Goal: Information Seeking & Learning: Learn about a topic

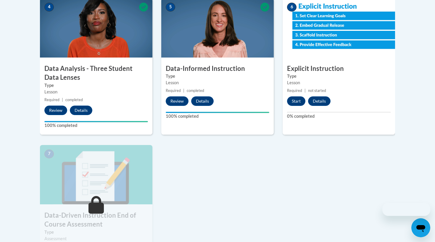
scroll to position [346, 0]
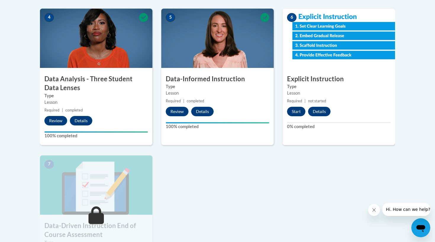
click at [296, 112] on button "Start" at bounding box center [296, 111] width 18 height 9
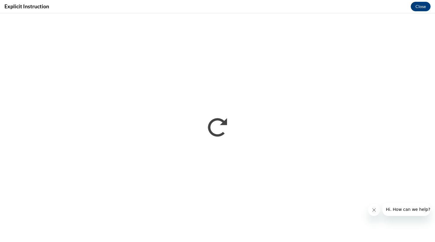
scroll to position [0, 0]
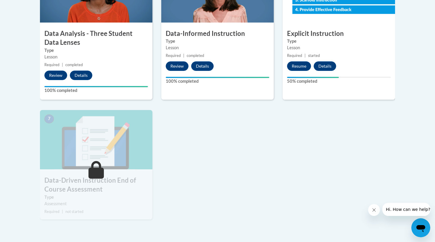
scroll to position [285, 0]
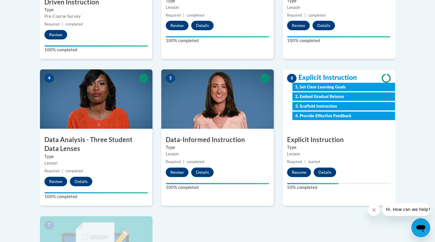
click at [301, 171] on button "Resume" at bounding box center [299, 171] width 24 height 9
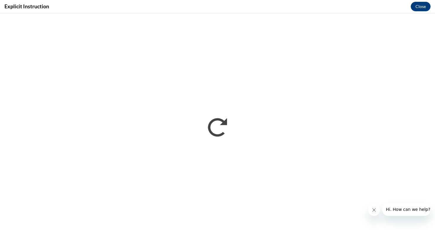
scroll to position [0, 0]
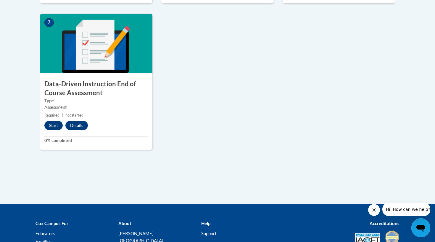
scroll to position [501, 0]
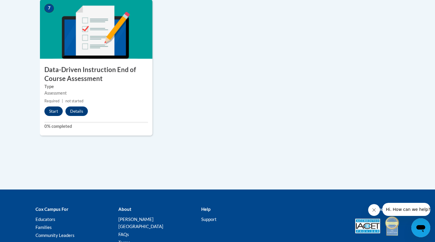
click at [54, 111] on button "Start" at bounding box center [53, 110] width 18 height 9
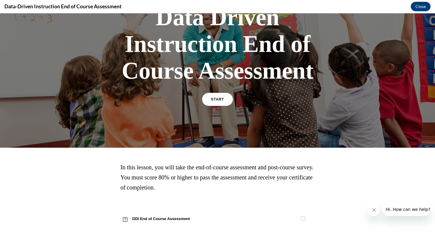
scroll to position [52, 0]
click at [223, 97] on link "START" at bounding box center [217, 99] width 32 height 14
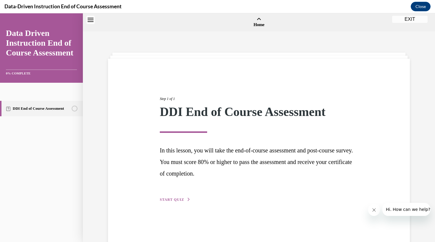
scroll to position [18, 0]
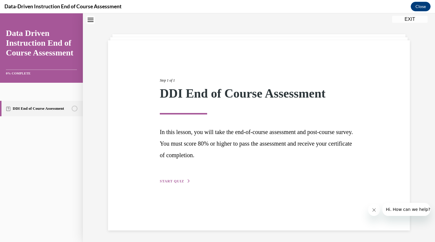
click at [179, 180] on span "START QUIZ" at bounding box center [172, 181] width 24 height 4
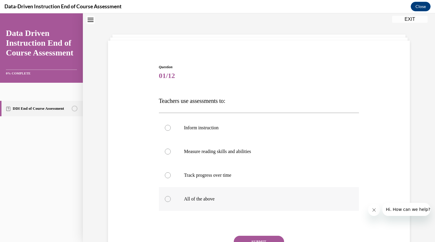
click at [219, 197] on p "All of the above" at bounding box center [264, 199] width 160 height 6
click at [171, 197] on input "All of the above" at bounding box center [168, 199] width 6 height 6
radio input "true"
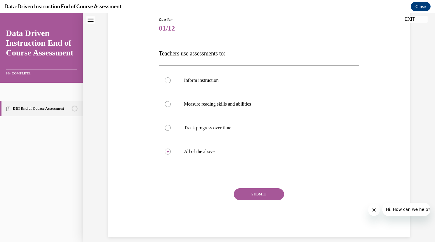
scroll to position [65, 0]
click at [257, 194] on button "SUBMIT" at bounding box center [259, 194] width 50 height 12
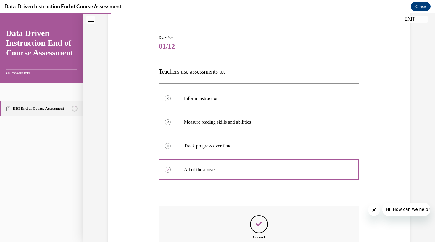
scroll to position [113, 0]
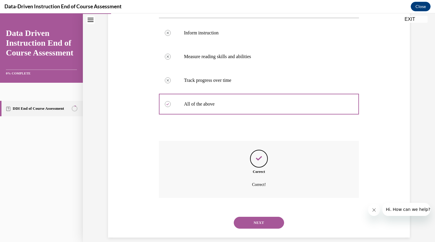
click at [256, 216] on button "NEXT" at bounding box center [259, 222] width 50 height 12
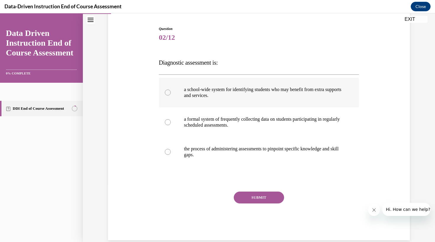
click at [269, 100] on label "a school-wide system for identifying students who may benefit from extra suppor…" at bounding box center [259, 93] width 200 height 30
click at [171, 95] on input "a school-wide system for identifying students who may benefit from extra suppor…" at bounding box center [168, 92] width 6 height 6
radio input "true"
click at [263, 198] on button "SUBMIT" at bounding box center [259, 197] width 50 height 12
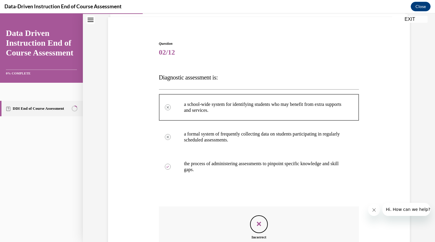
scroll to position [107, 0]
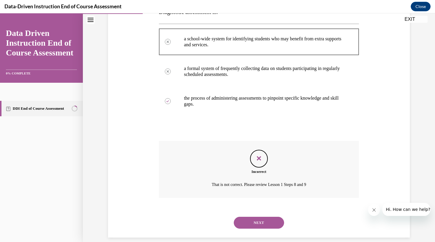
click at [269, 216] on button "NEXT" at bounding box center [259, 222] width 50 height 12
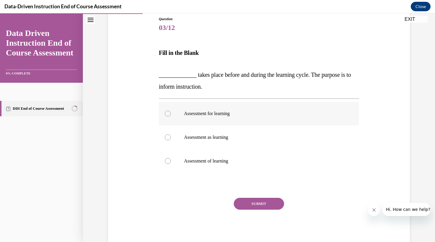
click at [179, 109] on label "Assessment for learning" at bounding box center [259, 114] width 200 height 24
click at [171, 110] on input "Assessment for learning" at bounding box center [168, 113] width 6 height 6
radio input "true"
click at [207, 139] on p "Assessment as learning" at bounding box center [264, 137] width 160 height 6
click at [171, 139] on input "Assessment as learning" at bounding box center [168, 137] width 6 height 6
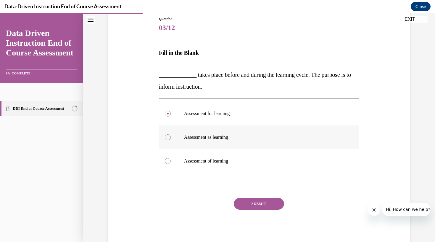
radio input "true"
click at [257, 203] on button "SUBMIT" at bounding box center [259, 203] width 50 height 12
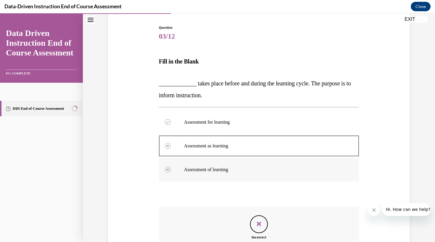
scroll to position [123, 0]
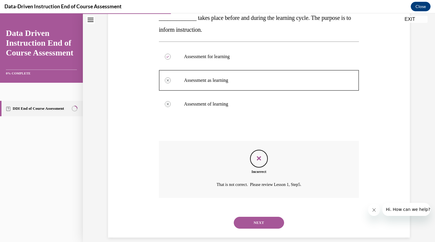
click at [263, 216] on button "NEXT" at bounding box center [259, 222] width 50 height 12
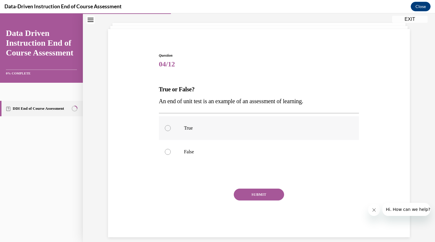
click at [233, 133] on label "True" at bounding box center [259, 128] width 200 height 24
click at [171, 131] on input "True" at bounding box center [168, 128] width 6 height 6
radio input "true"
click at [245, 195] on button "SUBMIT" at bounding box center [259, 194] width 50 height 12
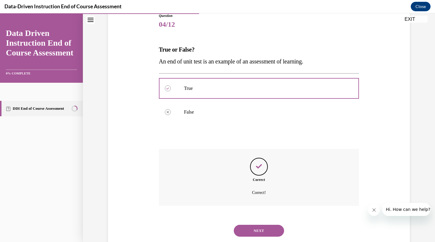
scroll to position [77, 0]
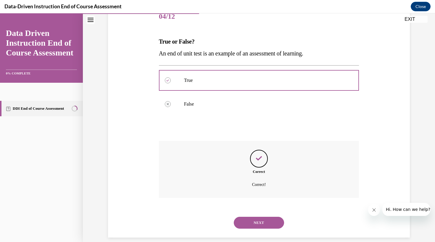
click at [254, 216] on button "NEXT" at bounding box center [259, 222] width 50 height 12
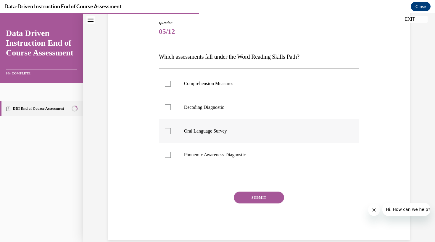
click at [217, 122] on label "Oral Language Survey" at bounding box center [259, 131] width 200 height 24
click at [171, 128] on input "Oral Language Survey" at bounding box center [168, 131] width 6 height 6
click at [213, 133] on p "Oral Language Survey" at bounding box center [264, 131] width 160 height 6
click at [171, 133] on input "Oral Language Survey" at bounding box center [168, 131] width 6 height 6
checkbox input "false"
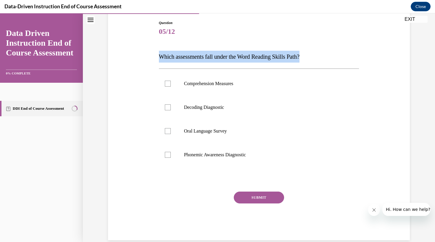
drag, startPoint x: 157, startPoint y: 55, endPoint x: 313, endPoint y: 56, distance: 156.9
click at [313, 56] on div "Question 05/12 Which assessments fall under the Word Reading Skills Path? Compr…" at bounding box center [259, 120] width 305 height 237
copy span "Which assessments fall under the Word Reading Skills Path?"
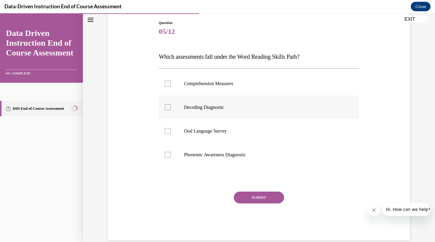
drag, startPoint x: 187, startPoint y: 104, endPoint x: 188, endPoint y: 112, distance: 7.5
click at [187, 104] on p "Decoding Diagnostic" at bounding box center [264, 107] width 160 height 6
click at [171, 104] on input "Decoding Diagnostic" at bounding box center [168, 107] width 6 height 6
checkbox input "true"
click at [189, 151] on label "Phonemic Awareness Diagnostic" at bounding box center [259, 155] width 200 height 24
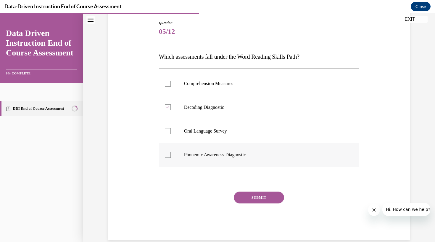
click at [171, 152] on input "Phonemic Awareness Diagnostic" at bounding box center [168, 155] width 6 height 6
checkbox input "true"
click at [239, 197] on button "SUBMIT" at bounding box center [259, 197] width 50 height 12
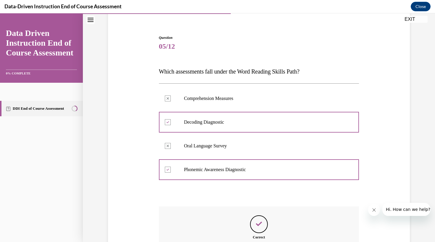
scroll to position [113, 0]
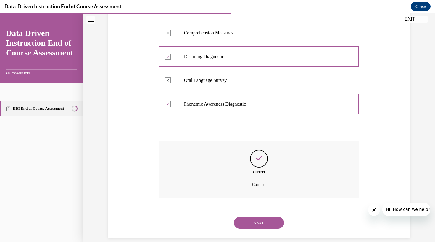
click at [247, 216] on button "NEXT" at bounding box center [259, 222] width 50 height 12
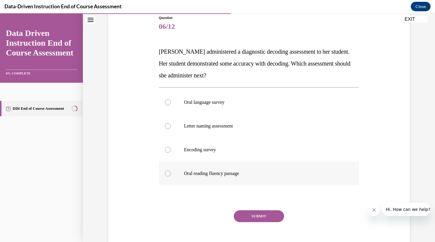
scroll to position [69, 0]
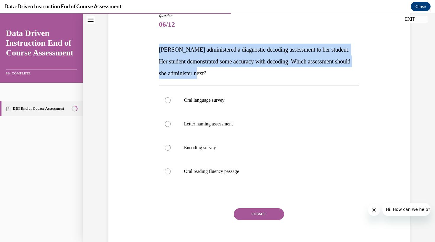
drag, startPoint x: 159, startPoint y: 48, endPoint x: 232, endPoint y: 72, distance: 77.1
click at [232, 72] on p "[PERSON_NAME] administered a diagnostic decoding assessment to her student. Her…" at bounding box center [259, 62] width 200 height 36
copy span "[PERSON_NAME] administered a diagnostic decoding assessment to her student. Her…"
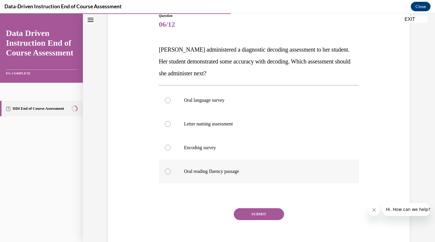
click at [212, 170] on p "Oral reading fluency passage" at bounding box center [264, 171] width 160 height 6
click at [171, 170] on input "Oral reading fluency passage" at bounding box center [168, 171] width 6 height 6
radio input "true"
click at [248, 218] on button "SUBMIT" at bounding box center [259, 214] width 50 height 12
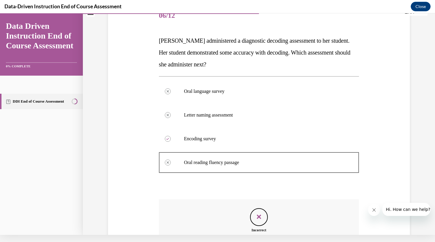
scroll to position [136, 0]
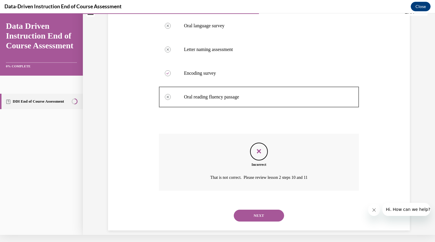
click at [248, 210] on button "NEXT" at bounding box center [259, 215] width 50 height 12
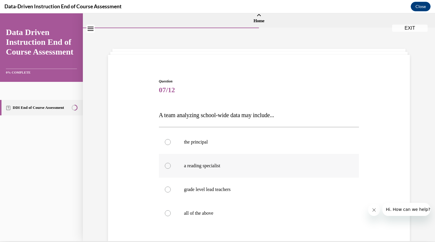
scroll to position [0, 0]
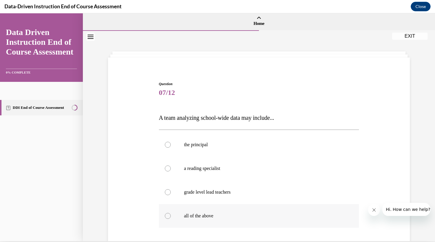
click at [223, 209] on label "all of the above" at bounding box center [259, 216] width 200 height 24
click at [171, 213] on input "all of the above" at bounding box center [168, 216] width 6 height 6
radio input "true"
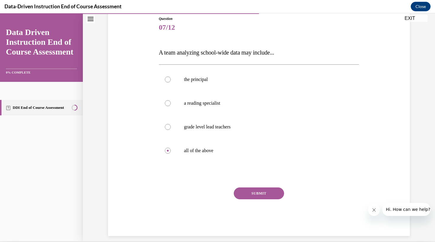
scroll to position [65, 0]
click at [245, 189] on button "SUBMIT" at bounding box center [259, 193] width 50 height 12
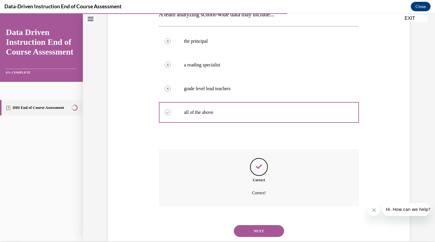
scroll to position [113, 0]
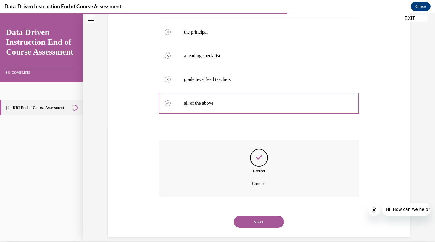
click at [250, 216] on button "NEXT" at bounding box center [259, 221] width 50 height 12
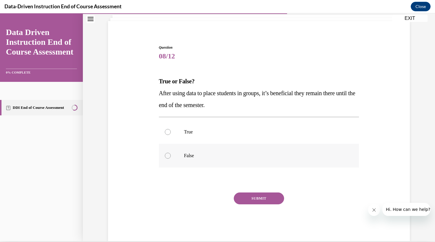
click at [207, 158] on label "False" at bounding box center [259, 156] width 200 height 24
click at [171, 158] on input "False" at bounding box center [168, 155] width 6 height 6
radio input "true"
click at [248, 195] on button "SUBMIT" at bounding box center [259, 198] width 50 height 12
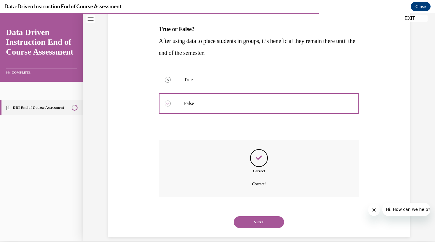
scroll to position [89, 0]
click at [251, 215] on button "NEXT" at bounding box center [259, 221] width 50 height 12
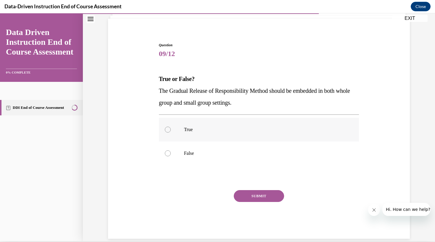
click at [199, 133] on label "True" at bounding box center [259, 130] width 200 height 24
click at [171, 132] on input "True" at bounding box center [168, 129] width 6 height 6
radio input "true"
click at [241, 199] on button "SUBMIT" at bounding box center [259, 196] width 50 height 12
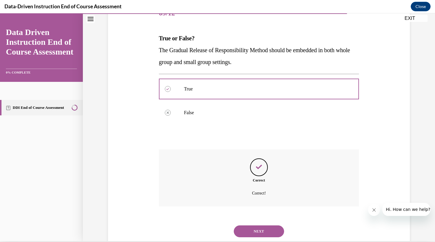
scroll to position [89, 0]
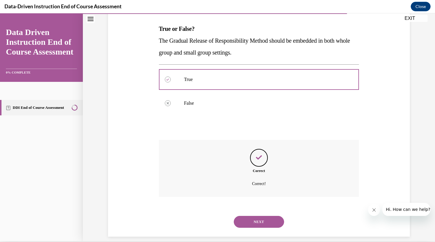
click at [250, 215] on button "NEXT" at bounding box center [259, 221] width 50 height 12
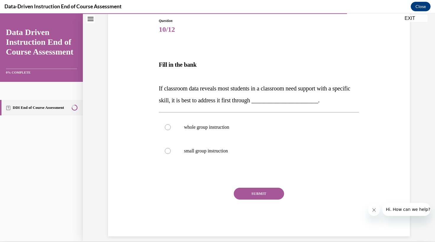
click at [188, 101] on span "If classroom data reveals most students in a classroom need support with a spec…" at bounding box center [254, 94] width 191 height 18
click at [168, 104] on p "If classroom data reveals most students in a classroom need support with a spec…" at bounding box center [259, 94] width 200 height 24
click at [168, 102] on span "If classroom data reveals most students in a classroom need support with a spec…" at bounding box center [254, 94] width 191 height 18
click at [139, 112] on div "Question 10/12 Fill in the bank If classroom data reveals most students in a cl…" at bounding box center [259, 118] width 305 height 236
click at [168, 127] on div at bounding box center [168, 127] width 6 height 6
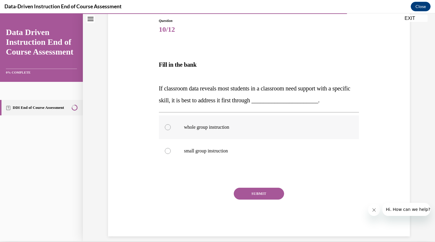
click at [168, 127] on input "whole group instruction" at bounding box center [168, 127] width 6 height 6
radio input "true"
click at [259, 195] on button "SUBMIT" at bounding box center [259, 193] width 50 height 12
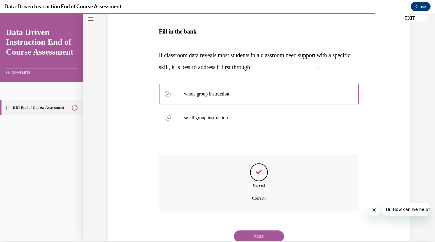
scroll to position [111, 0]
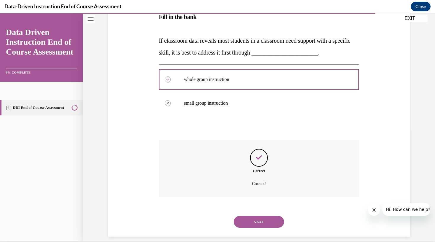
click at [257, 215] on button "NEXT" at bounding box center [259, 221] width 50 height 12
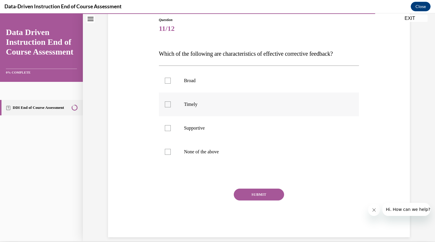
click at [179, 111] on label "Timely" at bounding box center [259, 104] width 200 height 24
click at [171, 107] on input "Timely" at bounding box center [168, 104] width 6 height 6
checkbox input "true"
click at [179, 133] on label "Supportive" at bounding box center [259, 128] width 200 height 24
click at [171, 131] on input "Supportive" at bounding box center [168, 128] width 6 height 6
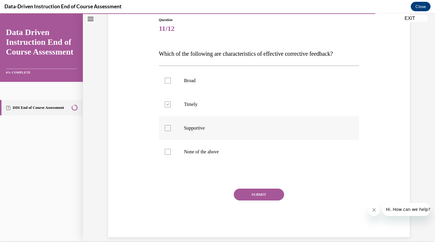
checkbox input "true"
click at [242, 192] on button "SUBMIT" at bounding box center [259, 194] width 50 height 12
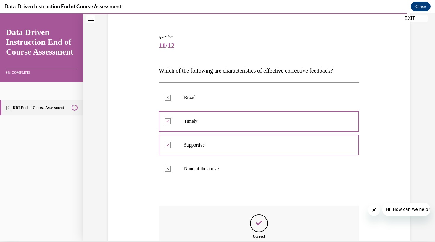
scroll to position [113, 0]
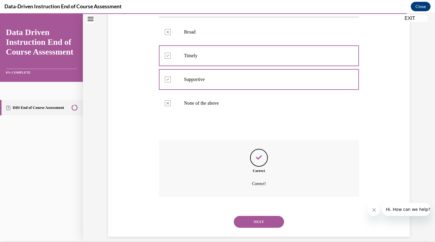
click at [266, 215] on button "NEXT" at bounding box center [259, 221] width 50 height 12
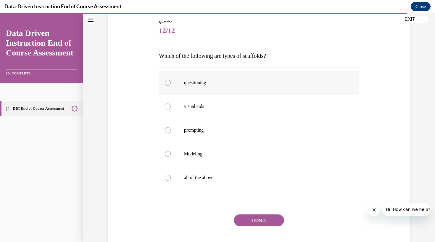
scroll to position [63, 0]
click at [188, 76] on label "questioning" at bounding box center [259, 83] width 200 height 24
click at [171, 80] on input "questioning" at bounding box center [168, 83] width 6 height 6
radio input "true"
click at [190, 107] on p "visual aids" at bounding box center [264, 107] width 160 height 6
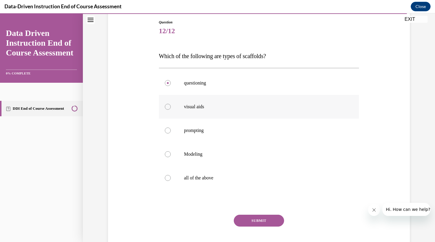
click at [171, 107] on input "visual aids" at bounding box center [168, 107] width 6 height 6
radio input "true"
click at [190, 132] on p "prompting" at bounding box center [264, 130] width 160 height 6
click at [171, 132] on input "prompting" at bounding box center [168, 130] width 6 height 6
radio input "true"
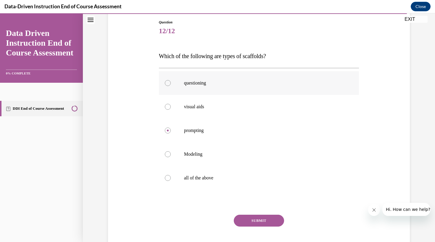
click at [182, 91] on label "questioning" at bounding box center [259, 83] width 200 height 24
click at [171, 86] on input "questioning" at bounding box center [168, 83] width 6 height 6
radio input "true"
click at [186, 173] on label "all of the above" at bounding box center [259, 178] width 200 height 24
click at [171, 175] on input "all of the above" at bounding box center [168, 178] width 6 height 6
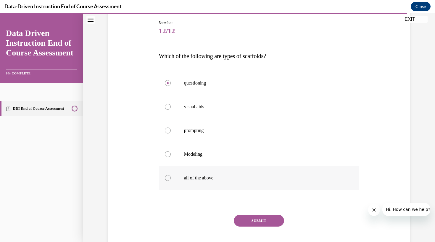
radio input "true"
click at [247, 221] on button "SUBMIT" at bounding box center [259, 220] width 50 height 12
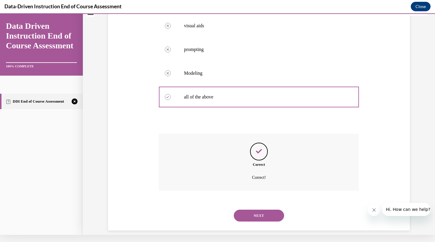
click at [243, 213] on button "NEXT" at bounding box center [259, 215] width 50 height 12
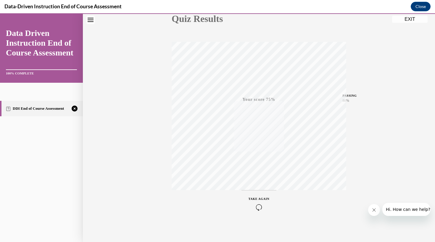
scroll to position [75, 0]
click at [258, 207] on icon "button" at bounding box center [259, 205] width 21 height 7
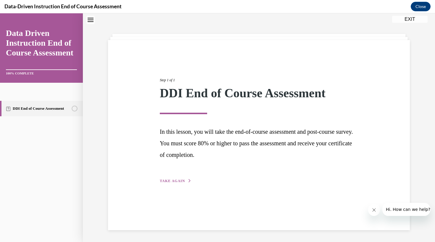
scroll to position [19, 0]
click at [177, 177] on div "Step 1 of 1 DDI End of Course Assessment In this lesson, you will take the end-…" at bounding box center [258, 124] width 207 height 120
click at [182, 181] on span "TAKE AGAIN" at bounding box center [172, 180] width 25 height 4
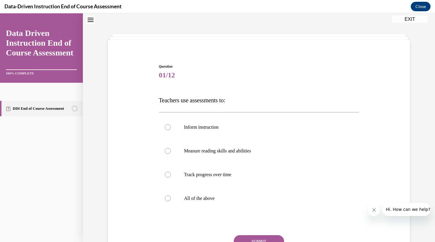
scroll to position [18, 0]
click at [210, 196] on p "All of the above" at bounding box center [264, 199] width 160 height 6
click at [171, 196] on input "All of the above" at bounding box center [168, 199] width 6 height 6
radio input "true"
click at [253, 239] on button "SUBMIT" at bounding box center [259, 241] width 50 height 12
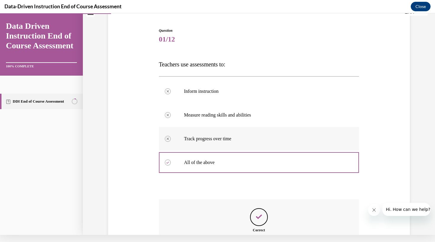
scroll to position [113, 0]
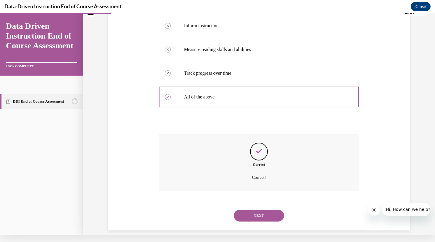
click at [247, 221] on div "SUBMIT NEXT" at bounding box center [259, 214] width 200 height 31
click at [245, 209] on button "NEXT" at bounding box center [259, 215] width 50 height 12
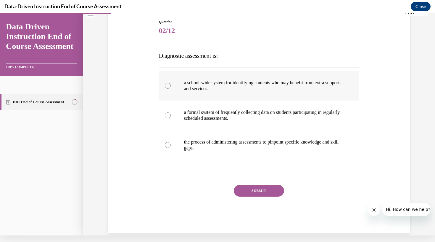
click at [168, 86] on div at bounding box center [168, 86] width 6 height 6
click at [168, 86] on input "a school-wide system for identifying students who may benefit from extra suppor…" at bounding box center [168, 86] width 6 height 6
radio input "true"
click at [191, 112] on p "a formal system of frequently collecting data on students participating in regu…" at bounding box center [264, 115] width 160 height 12
click at [171, 112] on input "a formal system of frequently collecting data on students participating in regu…" at bounding box center [168, 115] width 6 height 6
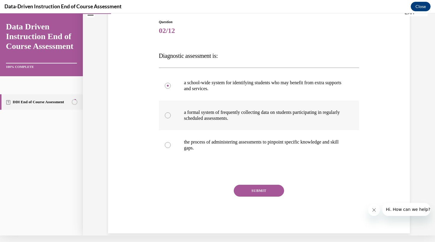
radio input "true"
click at [195, 138] on label "the process of administering assessments to pinpoint specific knowledge and ski…" at bounding box center [259, 145] width 200 height 30
click at [171, 142] on input "the process of administering assessments to pinpoint specific knowledge and ski…" at bounding box center [168, 145] width 6 height 6
radio input "true"
click at [242, 186] on button "SUBMIT" at bounding box center [259, 190] width 50 height 12
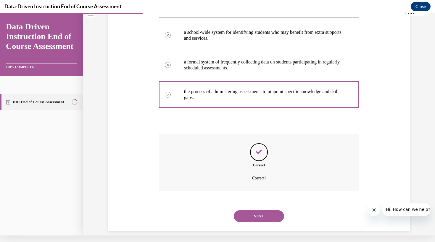
click at [250, 210] on button "NEXT" at bounding box center [259, 216] width 50 height 12
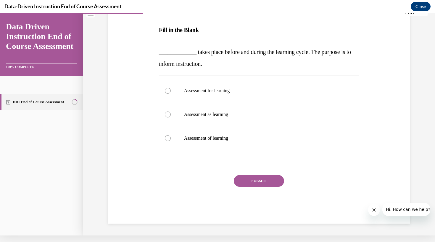
scroll to position [0, 0]
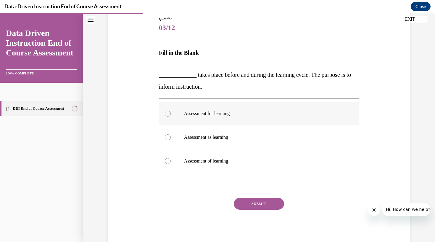
click at [197, 114] on p "Assessment for learning" at bounding box center [264, 113] width 160 height 6
click at [171, 114] on input "Assessment for learning" at bounding box center [168, 113] width 6 height 6
radio input "true"
click at [244, 202] on button "SUBMIT" at bounding box center [259, 203] width 50 height 12
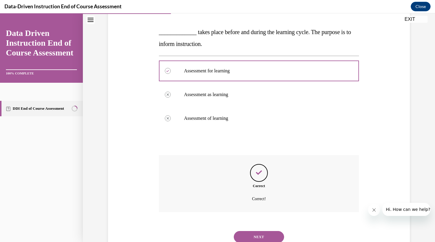
scroll to position [123, 0]
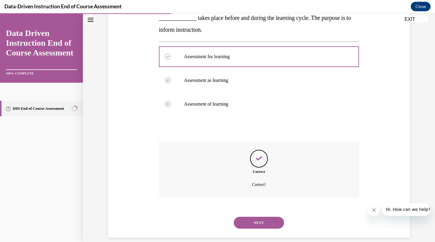
click at [251, 210] on div "NEXT" at bounding box center [259, 222] width 200 height 24
click at [254, 217] on button "NEXT" at bounding box center [259, 222] width 50 height 12
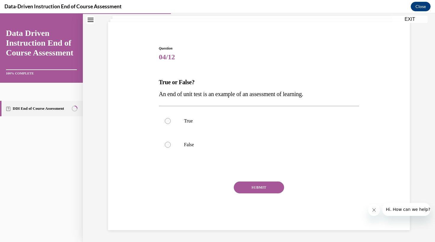
scroll to position [30, 0]
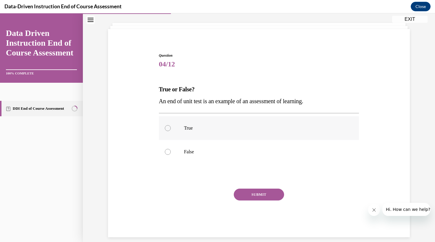
click at [183, 127] on label "True" at bounding box center [259, 128] width 200 height 24
click at [171, 127] on input "True" at bounding box center [168, 128] width 6 height 6
radio input "true"
click at [252, 190] on button "SUBMIT" at bounding box center [259, 194] width 50 height 12
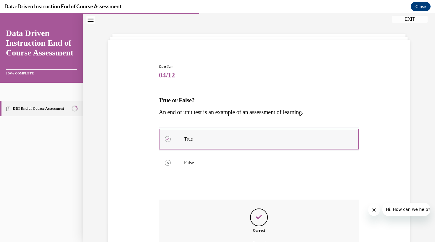
scroll to position [77, 0]
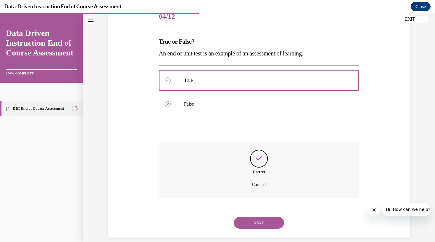
click at [257, 218] on button "NEXT" at bounding box center [259, 222] width 50 height 12
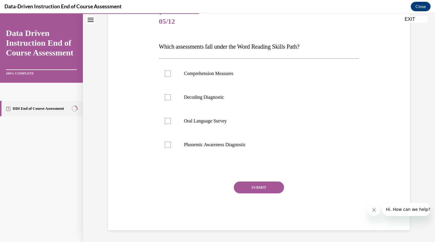
scroll to position [61, 0]
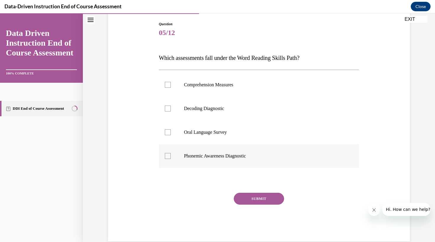
click at [210, 156] on p "Phonemic Awareness Diagnostic" at bounding box center [264, 156] width 160 height 6
click at [171, 156] on input "Phonemic Awareness Diagnostic" at bounding box center [168, 156] width 6 height 6
checkbox input "true"
click at [215, 139] on label "Oral Language Survey" at bounding box center [259, 132] width 200 height 24
click at [171, 135] on input "Oral Language Survey" at bounding box center [168, 132] width 6 height 6
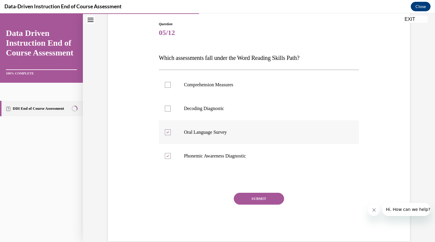
click at [248, 124] on label "Oral Language Survey" at bounding box center [259, 132] width 200 height 24
click at [171, 129] on input "Oral Language Survey" at bounding box center [168, 132] width 6 height 6
checkbox input "false"
click at [229, 107] on p "Decoding Diagnostic" at bounding box center [264, 108] width 160 height 6
click at [171, 107] on input "Decoding Diagnostic" at bounding box center [168, 108] width 6 height 6
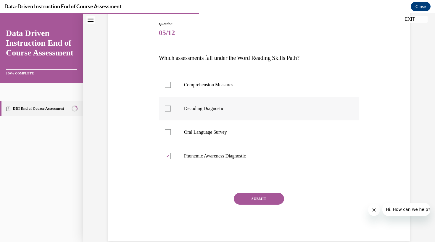
checkbox input "true"
click at [255, 200] on button "SUBMIT" at bounding box center [259, 198] width 50 height 12
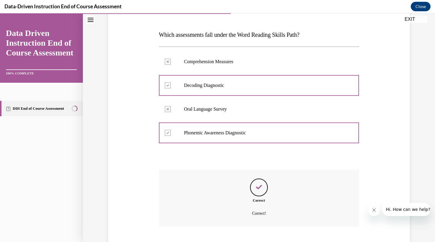
scroll to position [113, 0]
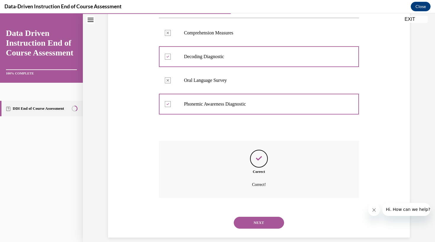
click at [271, 219] on button "NEXT" at bounding box center [259, 222] width 50 height 12
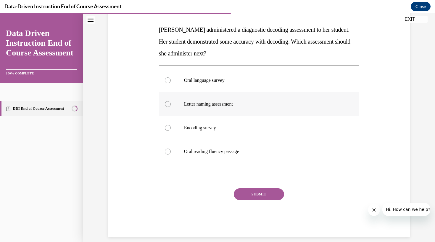
scroll to position [89, 0]
click at [241, 85] on label "Oral language survey" at bounding box center [259, 81] width 200 height 24
click at [171, 83] on input "Oral language survey" at bounding box center [168, 81] width 6 height 6
radio input "true"
click at [234, 156] on label "Oral reading fluency passage" at bounding box center [259, 152] width 200 height 24
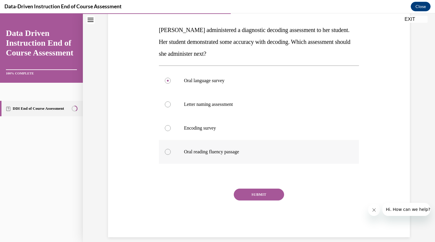
click at [171, 154] on input "Oral reading fluency passage" at bounding box center [168, 152] width 6 height 6
radio input "true"
click at [245, 191] on button "SUBMIT" at bounding box center [259, 194] width 50 height 12
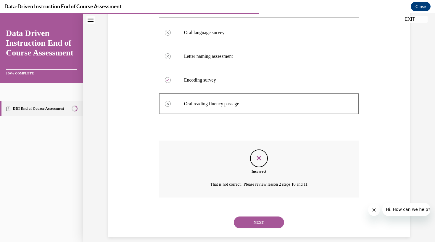
scroll to position [136, 0]
click at [251, 218] on button "NEXT" at bounding box center [259, 222] width 50 height 12
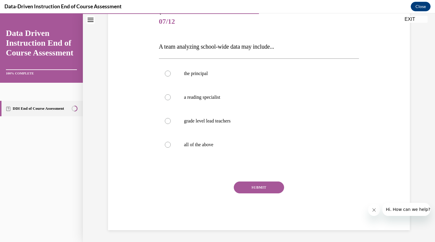
scroll to position [61, 0]
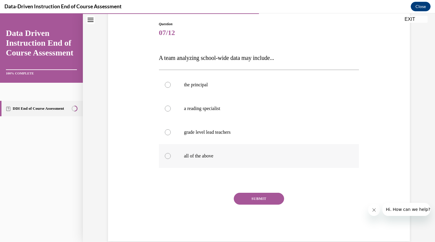
click at [206, 154] on p "all of the above" at bounding box center [264, 156] width 160 height 6
click at [171, 154] on input "all of the above" at bounding box center [168, 156] width 6 height 6
radio input "true"
click at [247, 196] on button "SUBMIT" at bounding box center [259, 198] width 50 height 12
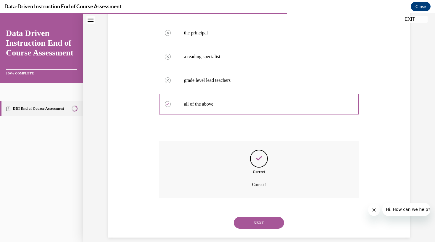
click at [264, 221] on button "NEXT" at bounding box center [259, 222] width 50 height 12
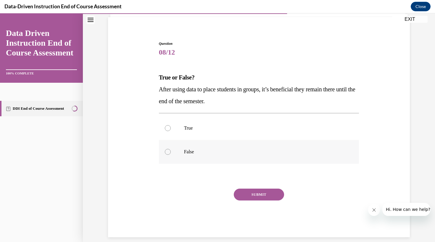
click at [223, 150] on p "False" at bounding box center [264, 152] width 160 height 6
click at [171, 150] on input "False" at bounding box center [168, 152] width 6 height 6
radio input "true"
click at [247, 187] on div "Question 08/12 True or False? After using data to place students in groups, it’…" at bounding box center [259, 139] width 200 height 196
click at [247, 191] on button "SUBMIT" at bounding box center [259, 194] width 50 height 12
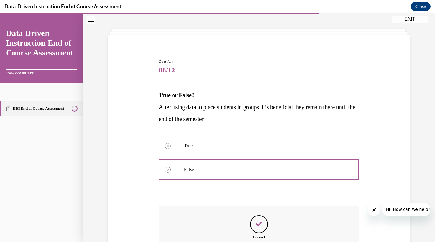
scroll to position [89, 0]
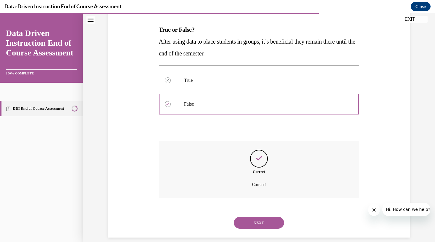
click at [251, 216] on button "NEXT" at bounding box center [259, 222] width 50 height 12
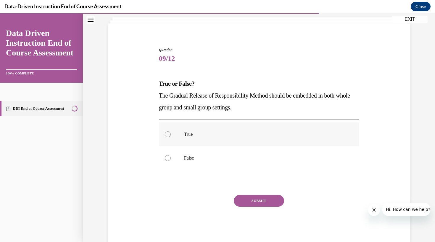
click at [241, 134] on p "True" at bounding box center [264, 134] width 160 height 6
click at [171, 134] on input "True" at bounding box center [168, 134] width 6 height 6
radio input "true"
click at [258, 199] on button "SUBMIT" at bounding box center [259, 200] width 50 height 12
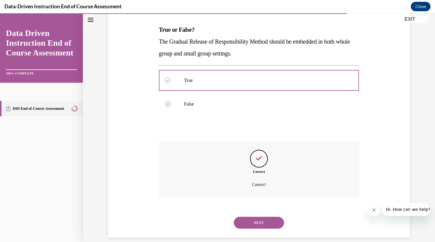
click at [261, 216] on button "NEXT" at bounding box center [259, 222] width 50 height 12
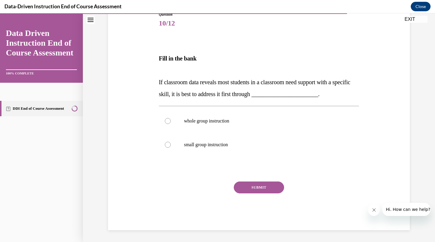
scroll to position [63, 0]
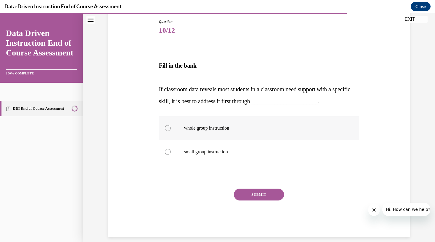
click at [242, 122] on label "whole group instruction" at bounding box center [259, 128] width 200 height 24
click at [171, 125] on input "whole group instruction" at bounding box center [168, 128] width 6 height 6
radio input "true"
click at [258, 194] on button "SUBMIT" at bounding box center [259, 194] width 50 height 12
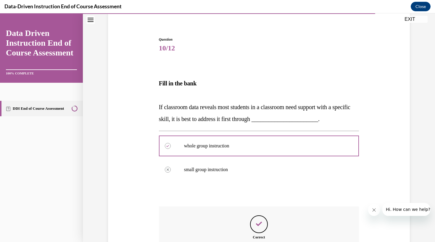
scroll to position [111, 0]
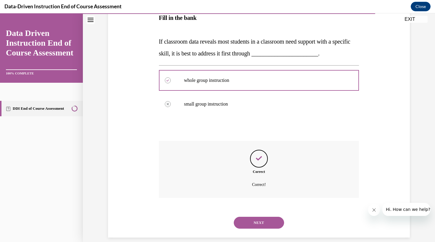
click at [259, 216] on button "NEXT" at bounding box center [259, 222] width 50 height 12
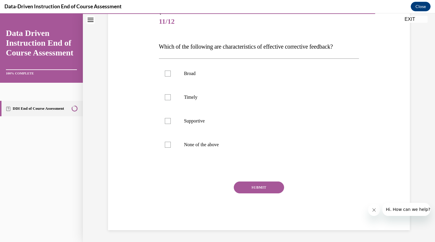
scroll to position [65, 0]
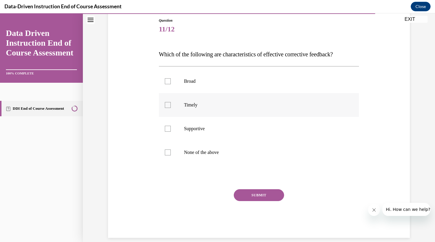
click at [231, 115] on label "Timely" at bounding box center [259, 105] width 200 height 24
click at [171, 108] on input "Timely" at bounding box center [168, 105] width 6 height 6
checkbox input "true"
click at [231, 125] on label "Supportive" at bounding box center [259, 129] width 200 height 24
click at [171, 125] on input "Supportive" at bounding box center [168, 128] width 6 height 6
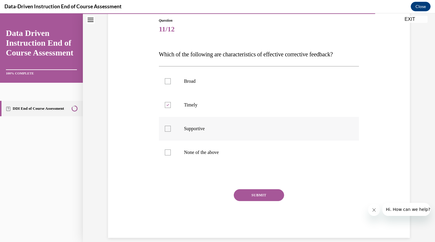
checkbox input "true"
click at [247, 191] on button "SUBMIT" at bounding box center [259, 195] width 50 height 12
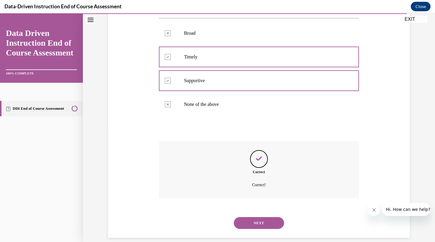
scroll to position [113, 0]
click at [254, 216] on button "NEXT" at bounding box center [259, 222] width 50 height 12
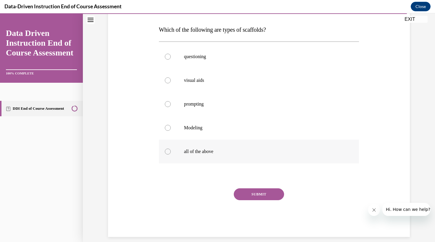
scroll to position [89, 0]
click at [231, 151] on p "all of the above" at bounding box center [264, 152] width 160 height 6
click at [171, 151] on input "all of the above" at bounding box center [168, 152] width 6 height 6
radio input "true"
click at [246, 199] on button "SUBMIT" at bounding box center [259, 194] width 50 height 12
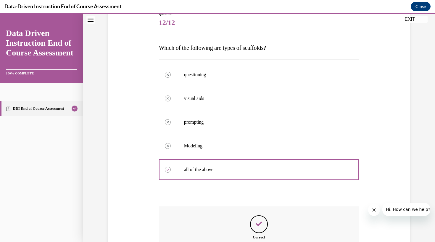
scroll to position [136, 0]
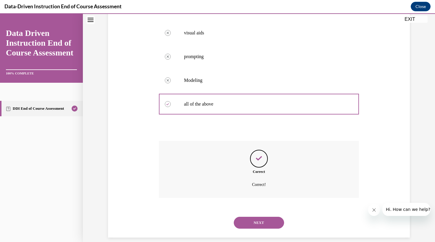
click at [268, 216] on button "NEXT" at bounding box center [259, 222] width 50 height 12
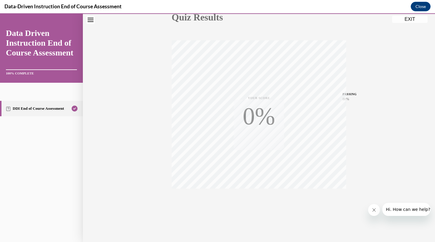
scroll to position [75, 0]
click at [265, 200] on div "TAKE AGAIN" at bounding box center [259, 202] width 21 height 14
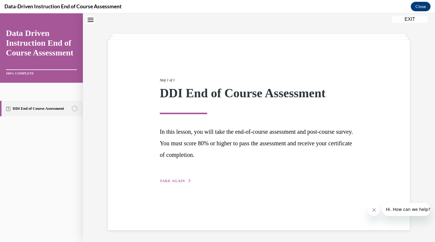
scroll to position [19, 0]
click at [415, 20] on button "EXIT" at bounding box center [410, 19] width 36 height 7
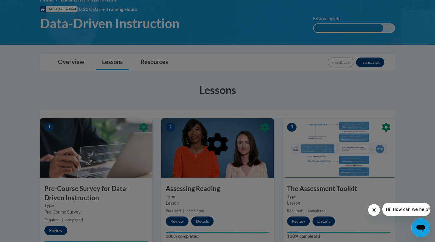
scroll to position [86, 0]
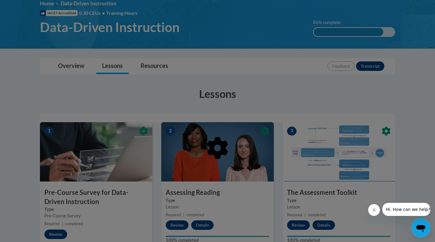
click at [407, 115] on div at bounding box center [217, 121] width 435 height 242
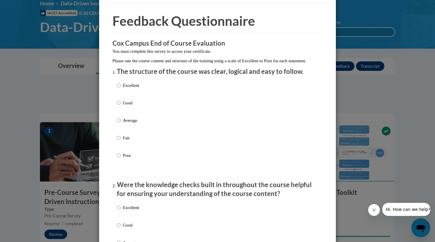
scroll to position [23, 0]
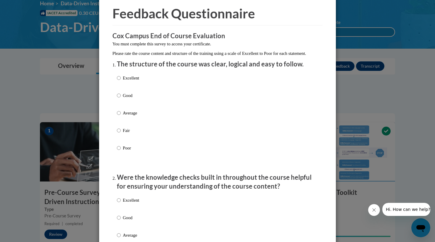
click at [132, 81] on p "Excellent" at bounding box center [131, 78] width 16 height 7
click at [121, 81] on input "Excellent" at bounding box center [119, 78] width 4 height 7
radio input "true"
click at [127, 203] on p "Excellent" at bounding box center [131, 200] width 16 height 7
click at [121, 203] on input "Excellent" at bounding box center [119, 200] width 4 height 7
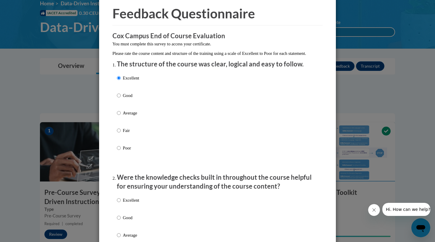
radio input "true"
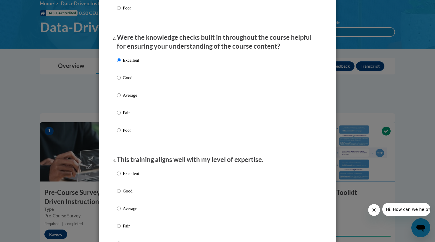
scroll to position [227, 0]
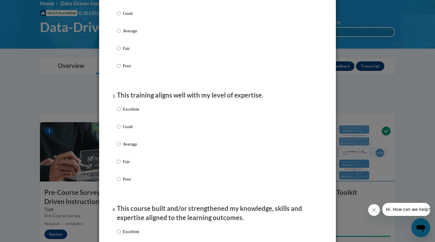
click at [142, 110] on div "Excellent Good Average Fair Poor" at bounding box center [217, 151] width 201 height 96
click at [137, 112] on p "Excellent" at bounding box center [131, 109] width 16 height 7
click at [121, 112] on input "Excellent" at bounding box center [119, 109] width 4 height 7
radio input "true"
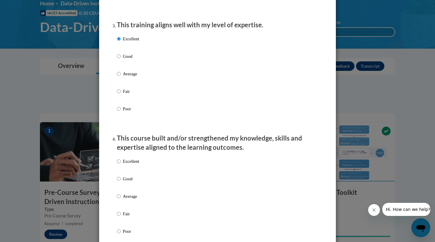
scroll to position [333, 0]
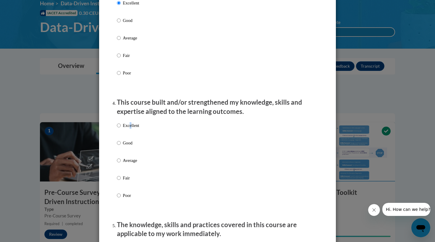
click at [130, 126] on p "Excellent" at bounding box center [131, 125] width 16 height 7
click at [121, 126] on input "Excellent" at bounding box center [119, 125] width 4 height 7
radio input "true"
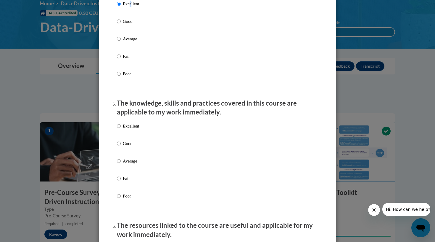
scroll to position [520, 0]
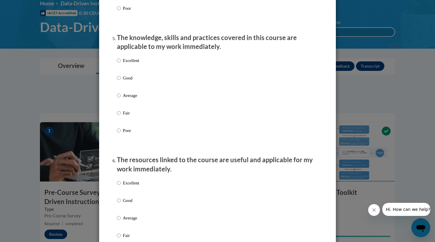
click at [133, 63] on p "Excellent" at bounding box center [131, 60] width 16 height 7
click at [121, 63] on input "Excellent" at bounding box center [119, 60] width 4 height 7
radio input "true"
click at [132, 186] on p "Excellent" at bounding box center [131, 182] width 16 height 7
click at [121, 186] on input "Excellent" at bounding box center [119, 182] width 4 height 7
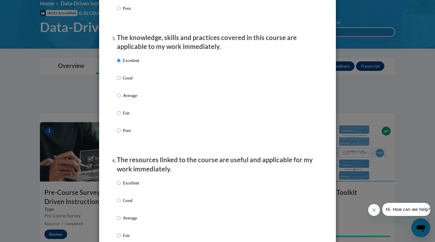
radio input "true"
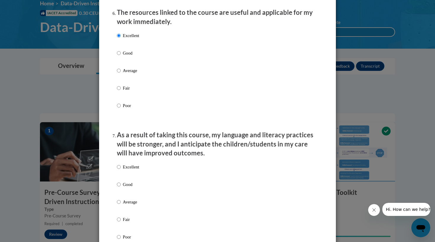
scroll to position [726, 0]
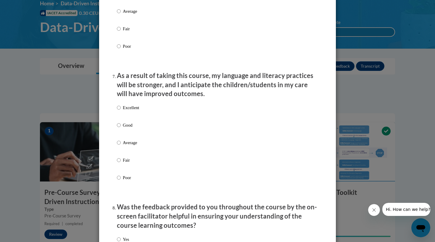
click at [131, 110] on p "Excellent" at bounding box center [131, 107] width 16 height 7
click at [121, 110] on input "Excellent" at bounding box center [119, 107] width 4 height 7
radio input "true"
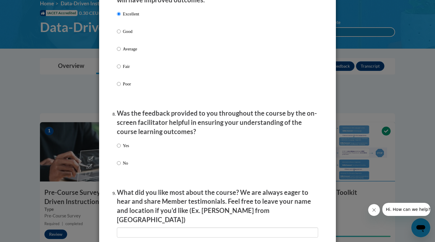
scroll to position [862, 0]
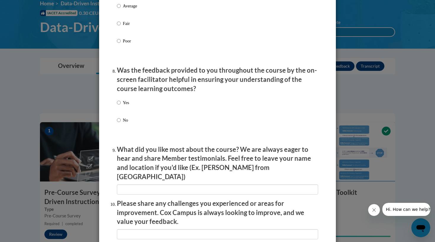
click at [129, 99] on div "Yes No" at bounding box center [123, 115] width 12 height 39
click at [127, 100] on p "Yes" at bounding box center [126, 102] width 6 height 7
click at [121, 100] on input "Yes" at bounding box center [119, 102] width 4 height 7
radio input "true"
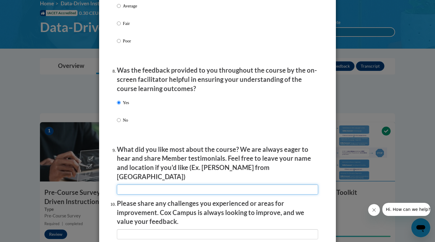
click at [153, 184] on input "textbox" at bounding box center [217, 189] width 201 height 10
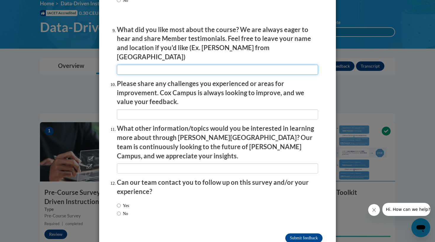
scroll to position [981, 0]
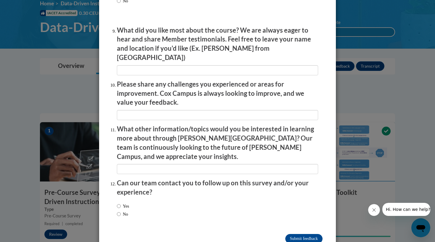
click at [120, 202] on input "Yes" at bounding box center [119, 205] width 4 height 7
radio input "true"
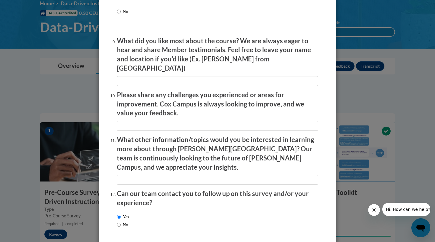
scroll to position [973, 0]
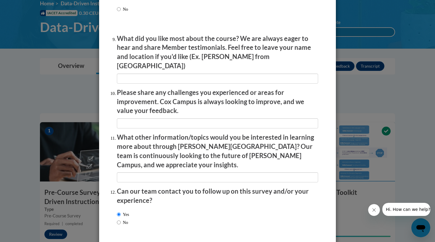
click at [123, 219] on label "No" at bounding box center [122, 222] width 11 height 7
click at [121, 219] on input "No" at bounding box center [119, 222] width 4 height 7
radio input "true"
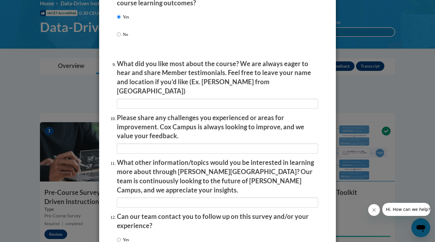
scroll to position [947, 0]
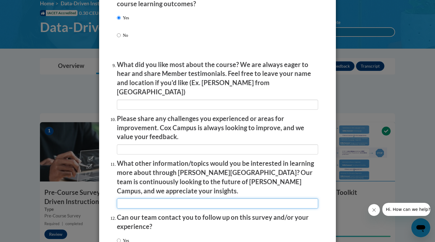
click at [155, 198] on input "textbox" at bounding box center [217, 203] width 201 height 10
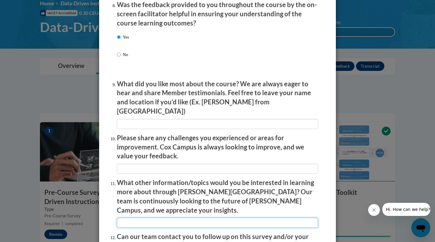
scroll to position [926, 0]
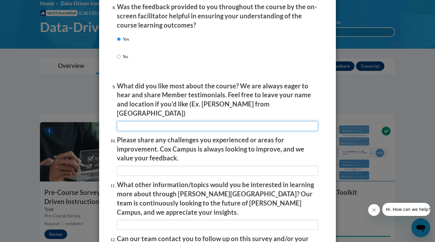
click at [194, 121] on input "textbox" at bounding box center [217, 126] width 201 height 10
type input "the videos"
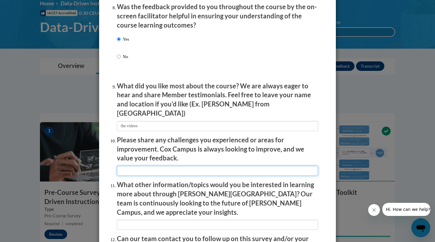
click at [183, 165] on input "textbox" at bounding box center [217, 170] width 201 height 10
type input "more engaging"
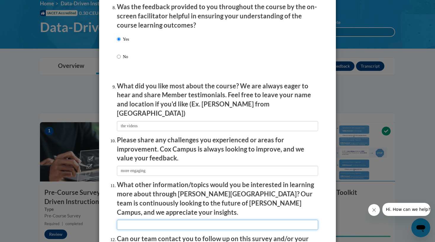
click at [163, 219] on input "textbox" at bounding box center [217, 224] width 201 height 10
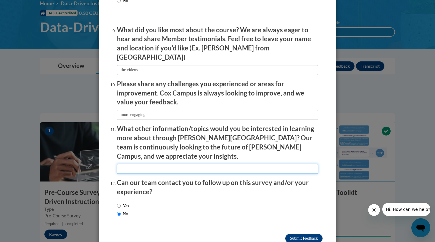
scroll to position [981, 0]
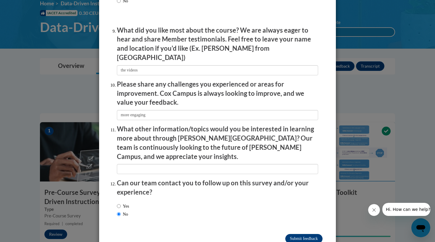
click at [290, 234] on input "Submit feedback" at bounding box center [303, 238] width 37 height 9
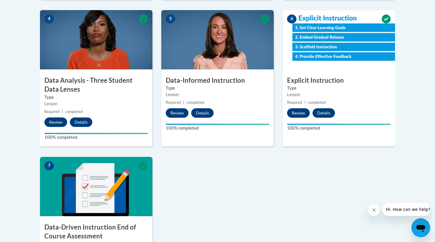
scroll to position [353, 0]
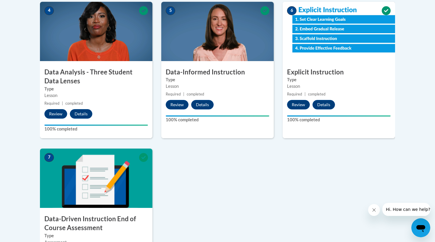
click at [254, 184] on div "1 Pre-Course Survey for Data-Driven Instruction Type Pre-Course Survey Required…" at bounding box center [218, 75] width 364 height 440
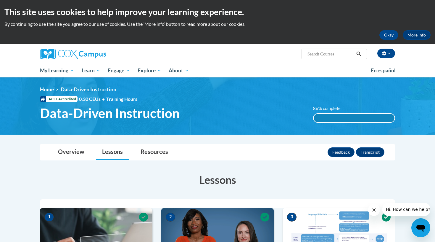
scroll to position [0, 0]
click at [159, 155] on link "Resources" at bounding box center [154, 152] width 39 height 16
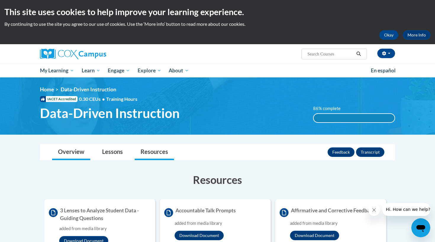
click at [86, 155] on link "Overview" at bounding box center [71, 152] width 38 height 16
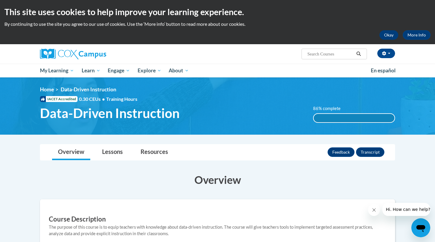
click at [384, 35] on button "Okay" at bounding box center [388, 34] width 19 height 9
